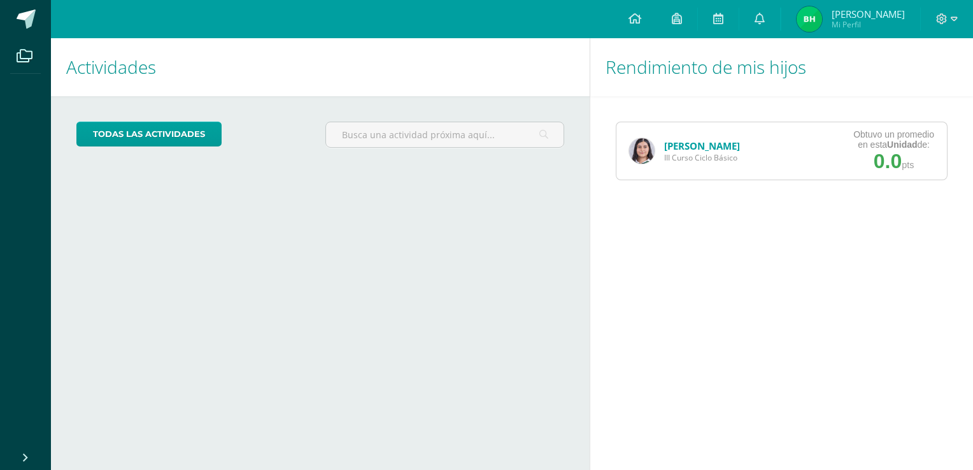
click at [699, 148] on link "[PERSON_NAME]" at bounding box center [702, 146] width 76 height 13
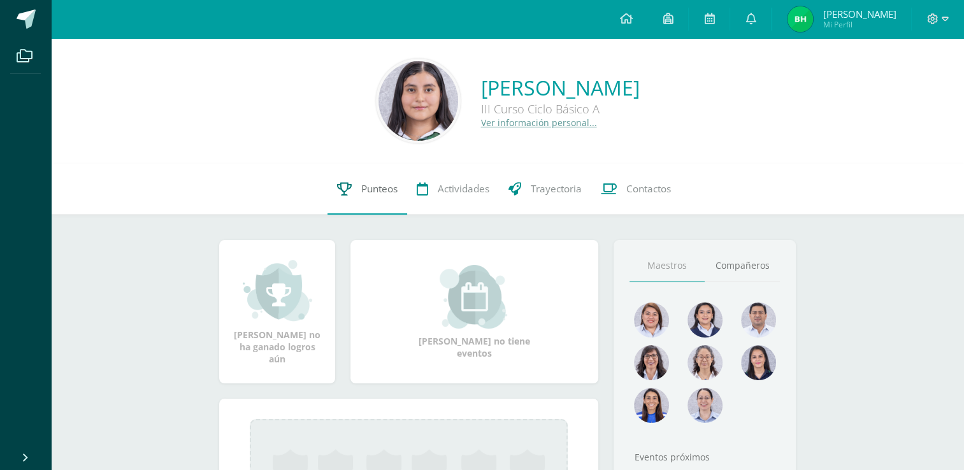
click at [355, 192] on link "Punteos" at bounding box center [367, 189] width 80 height 51
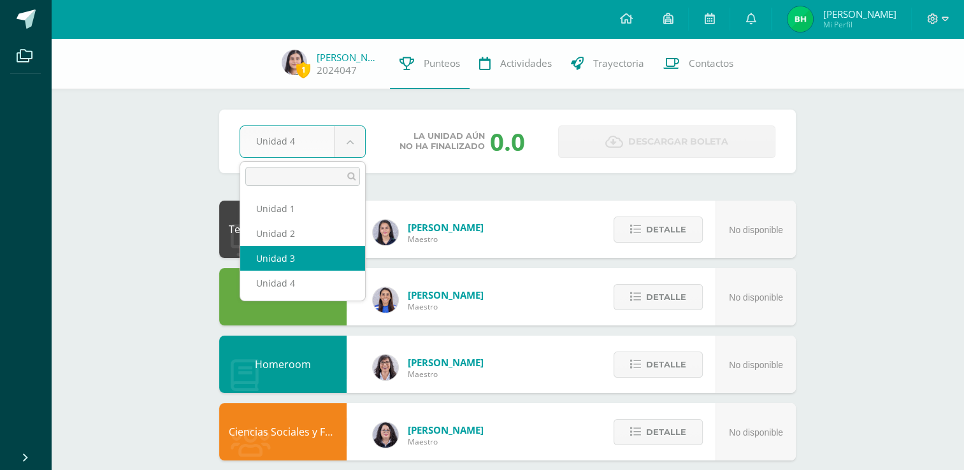
select select "Unidad 3"
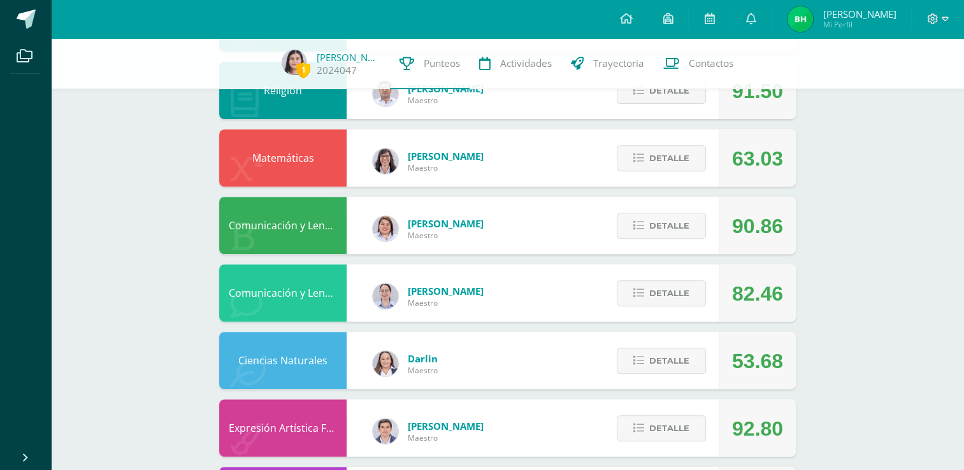
scroll to position [487, 0]
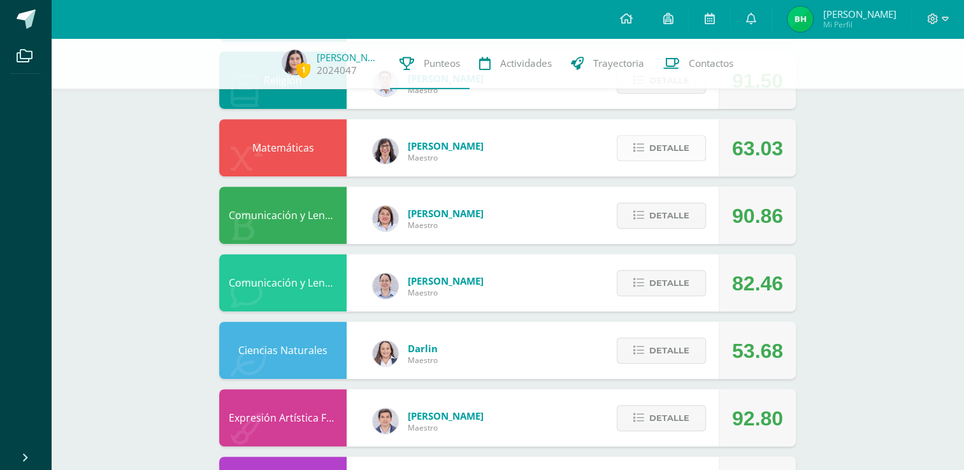
click at [689, 157] on span "Detalle" at bounding box center [669, 148] width 40 height 24
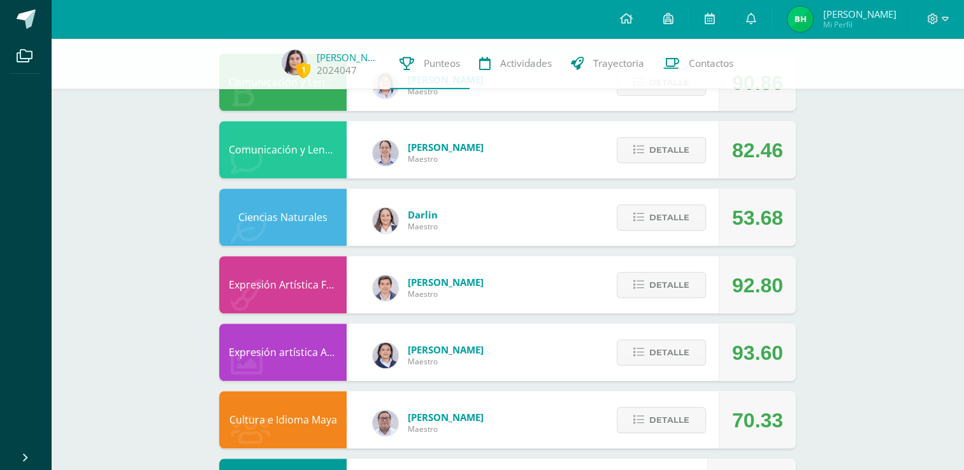
scroll to position [990, 0]
